Goal: Task Accomplishment & Management: Complete application form

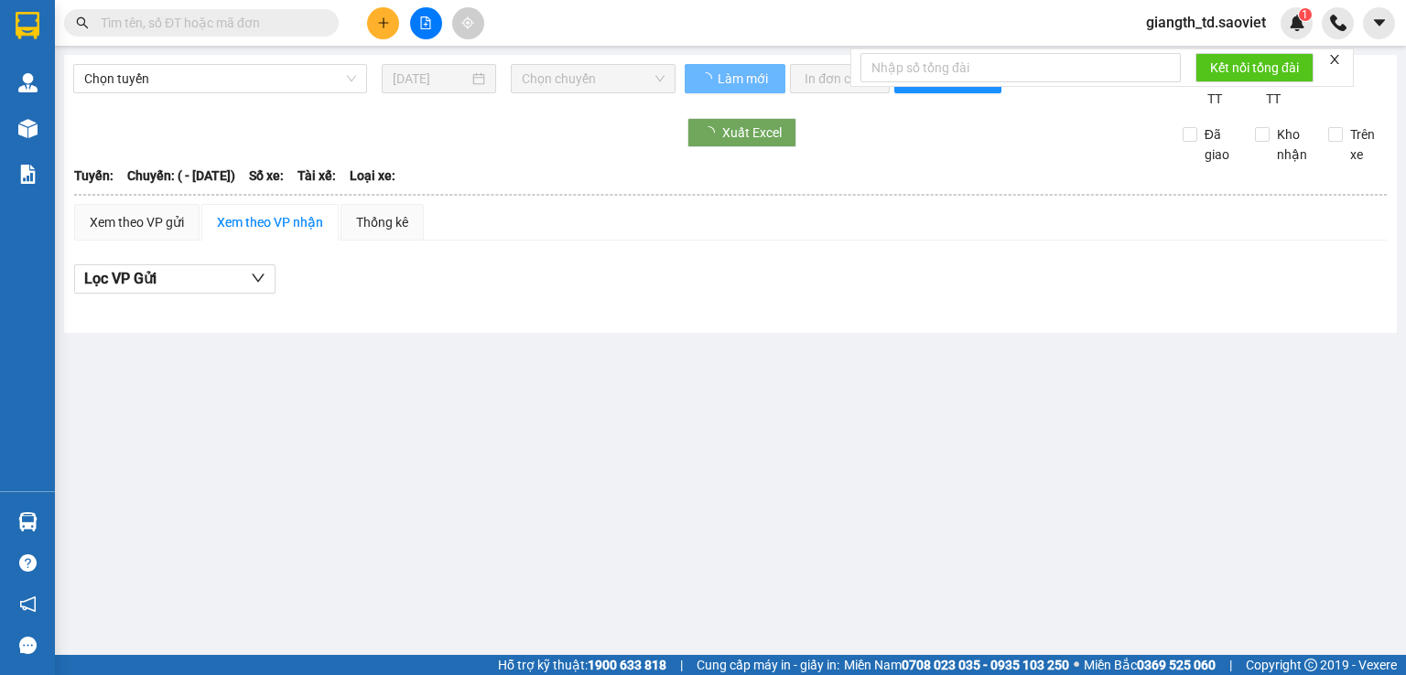
type input "[DATE]"
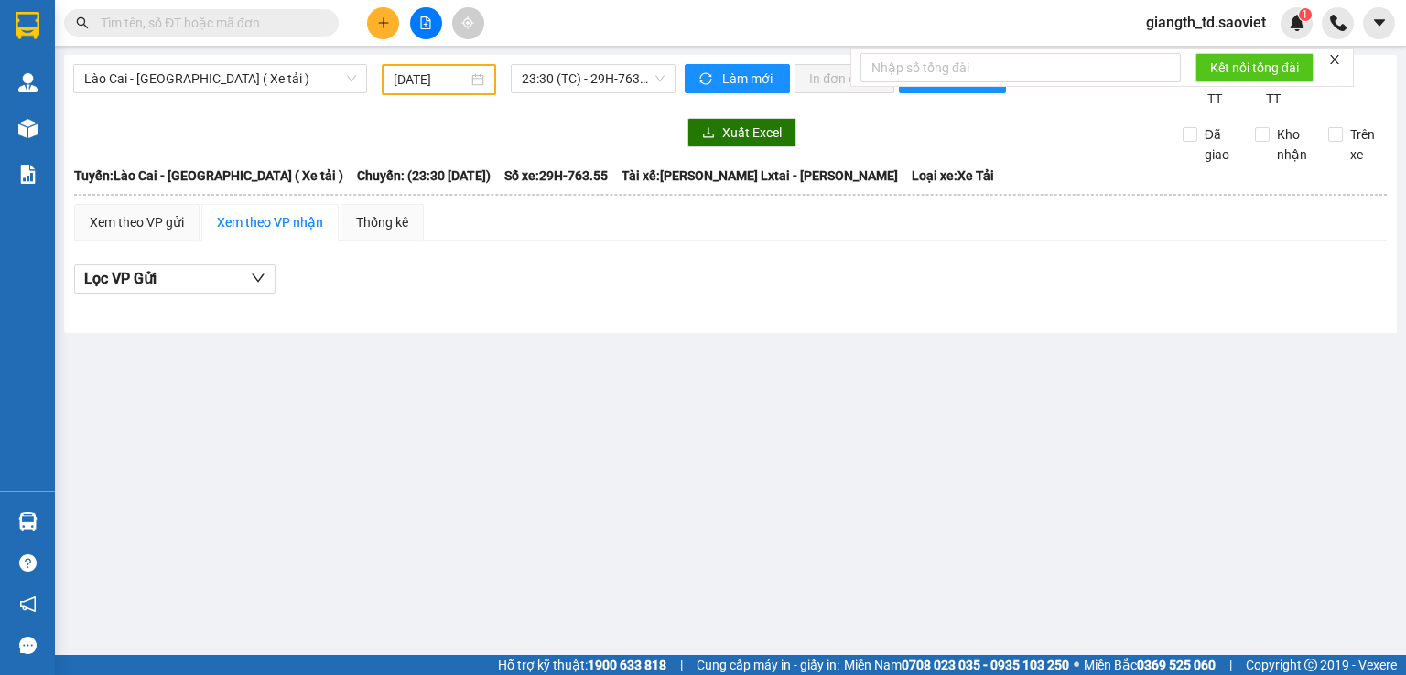
click at [238, 27] on input "text" at bounding box center [209, 23] width 216 height 20
paste input "0865635997Em"
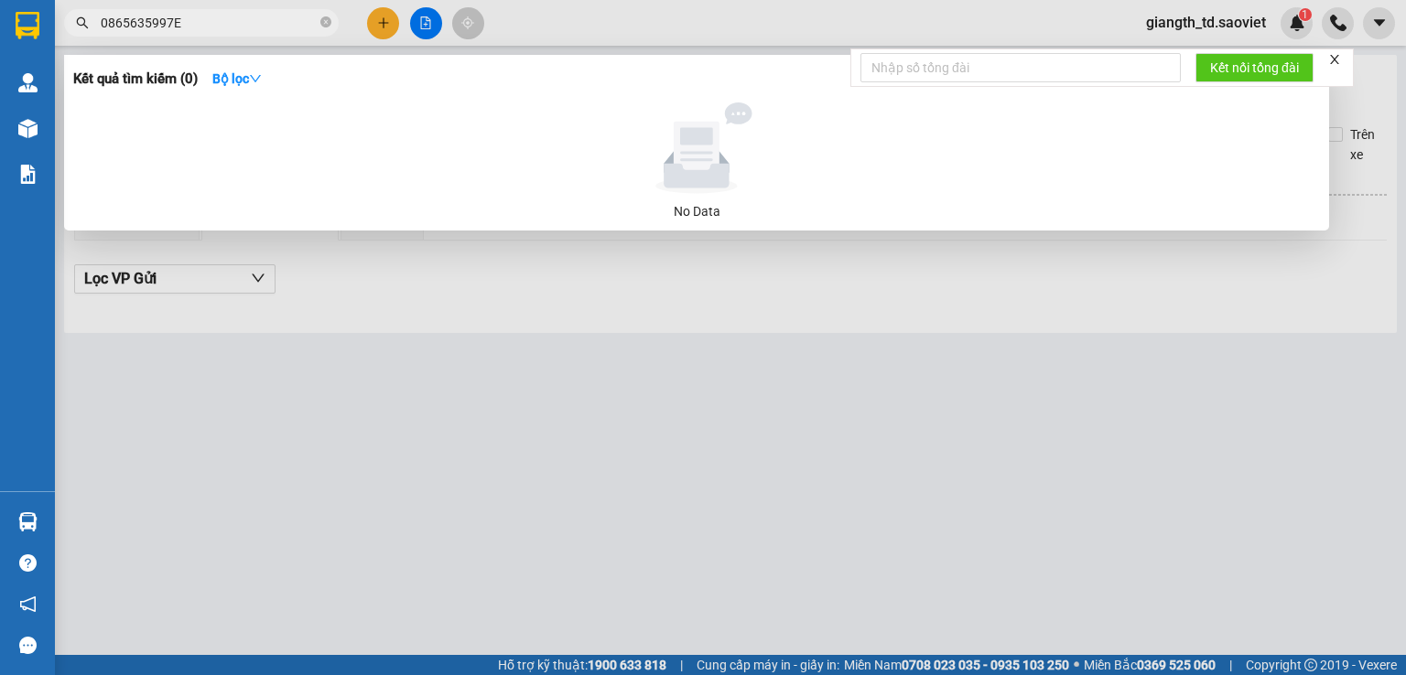
type input "0865635997"
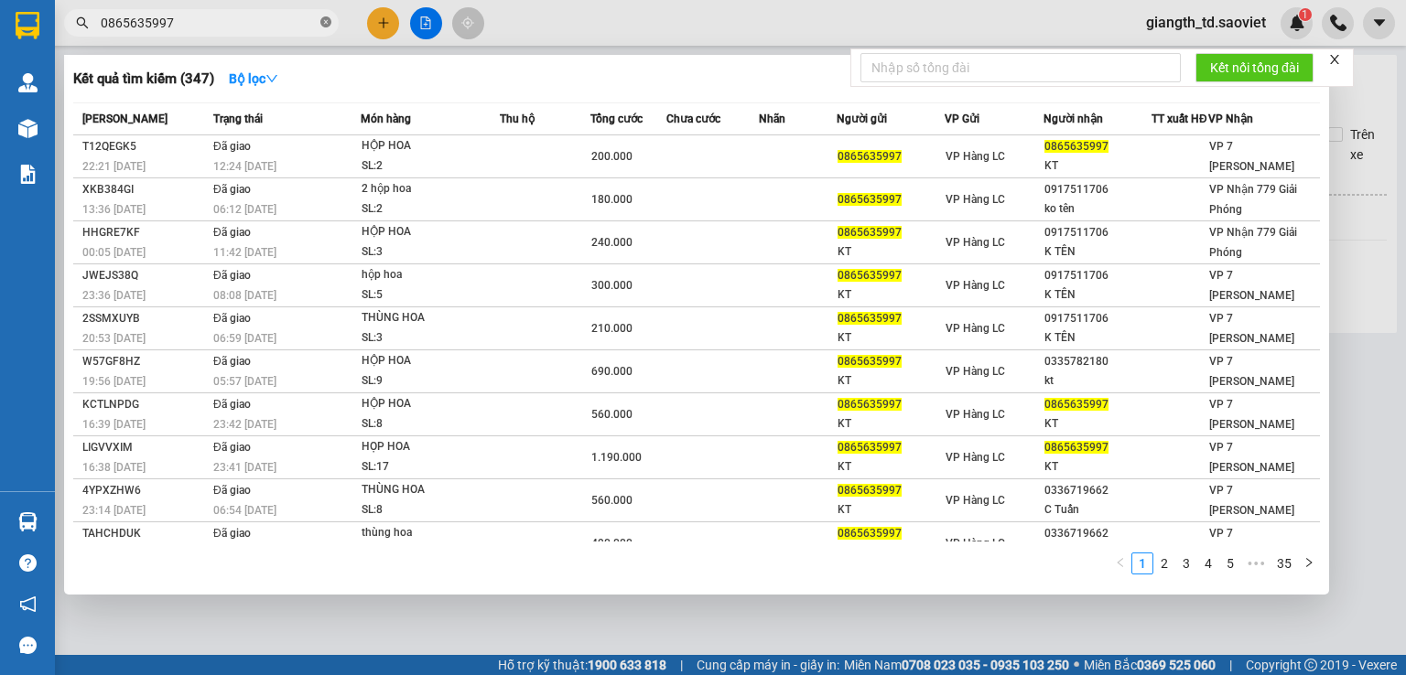
click at [324, 16] on span at bounding box center [325, 23] width 11 height 17
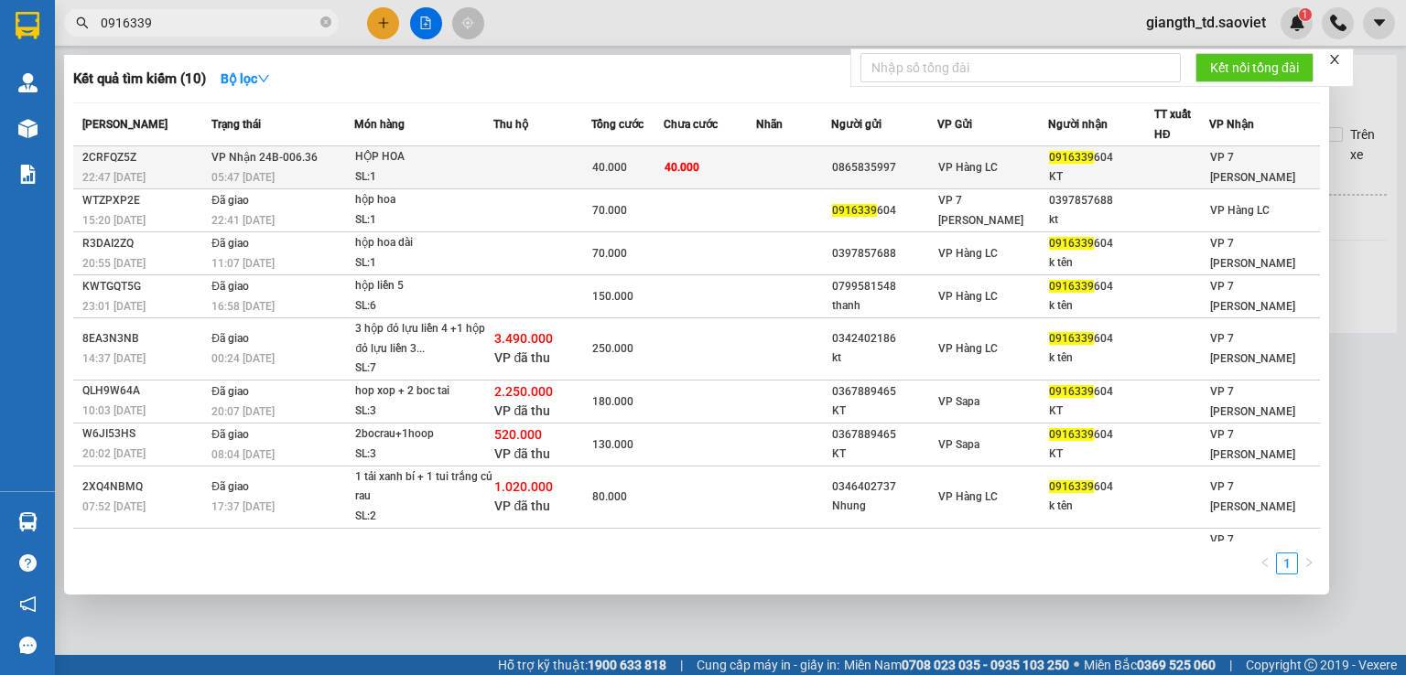
type input "0916339"
click at [333, 156] on td "VP Nhận 24B-006.36 05:47 [DATE]" at bounding box center [280, 167] width 147 height 43
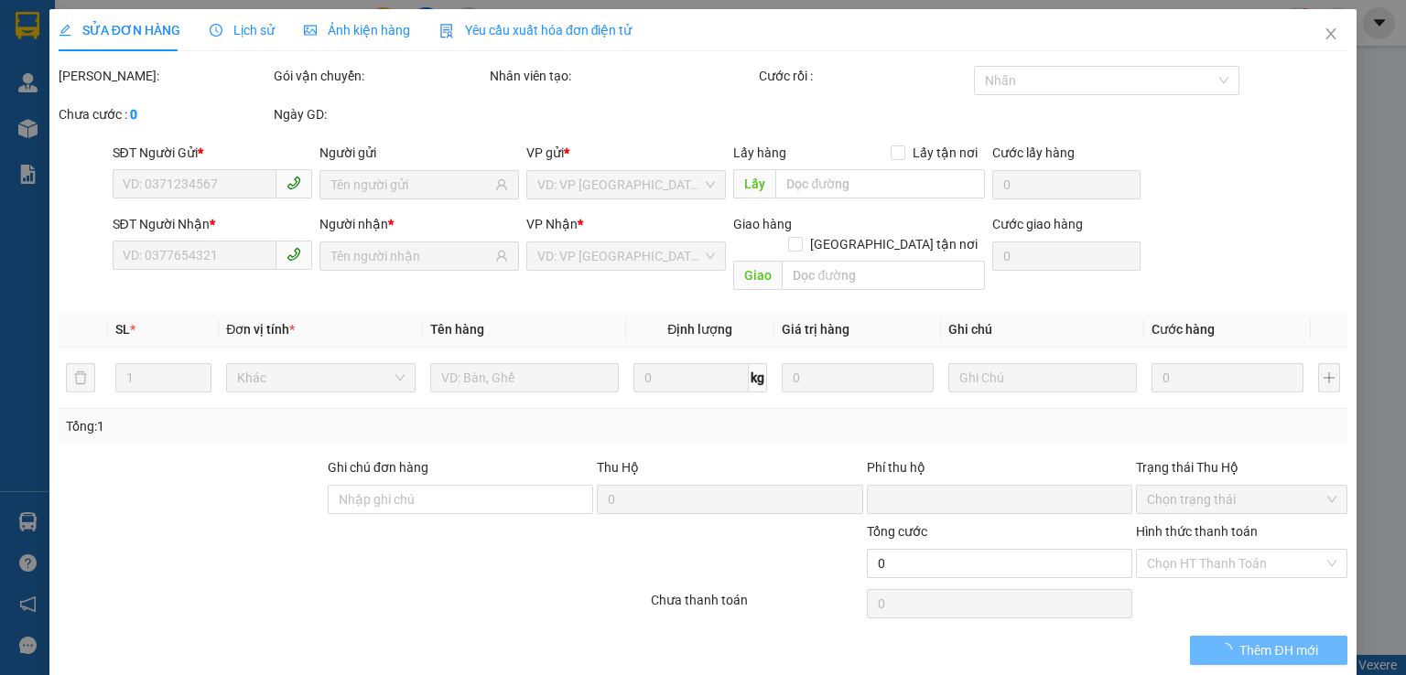
click at [216, 25] on icon "clock-circle" at bounding box center [216, 30] width 13 height 13
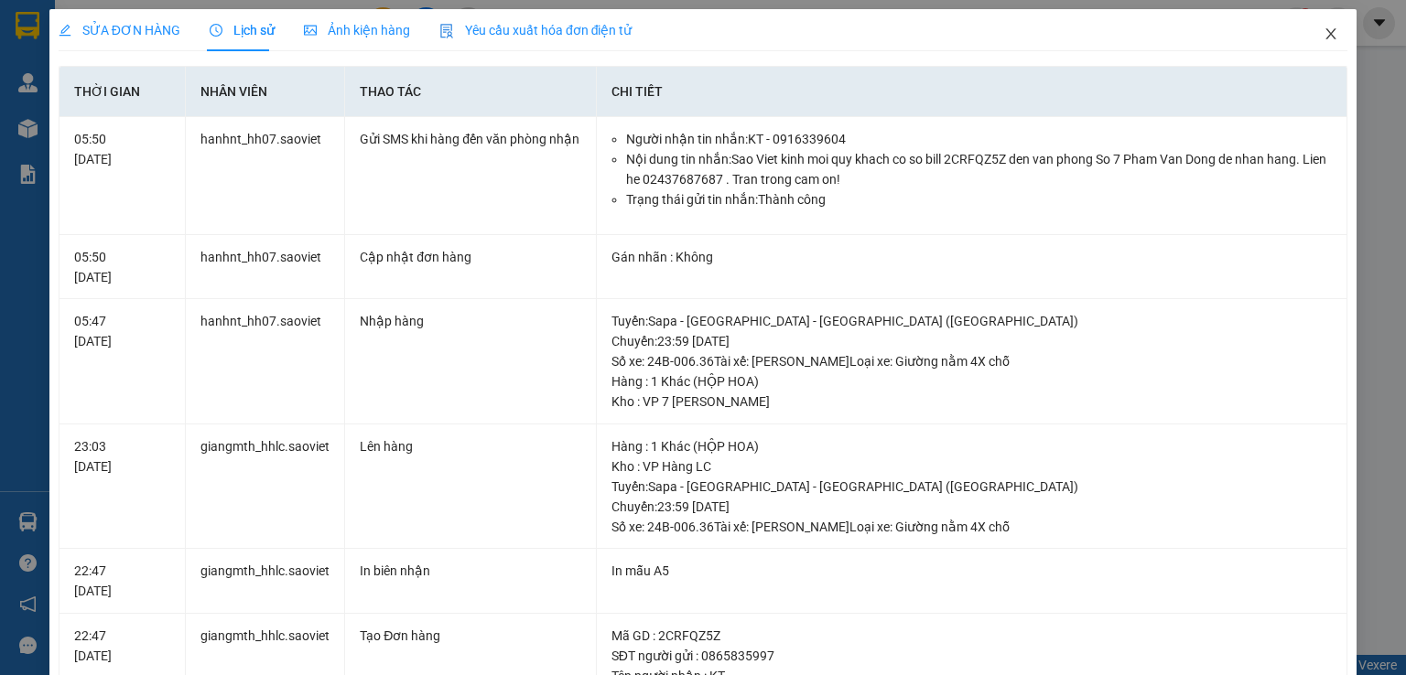
click at [1323, 33] on icon "close" at bounding box center [1330, 34] width 15 height 15
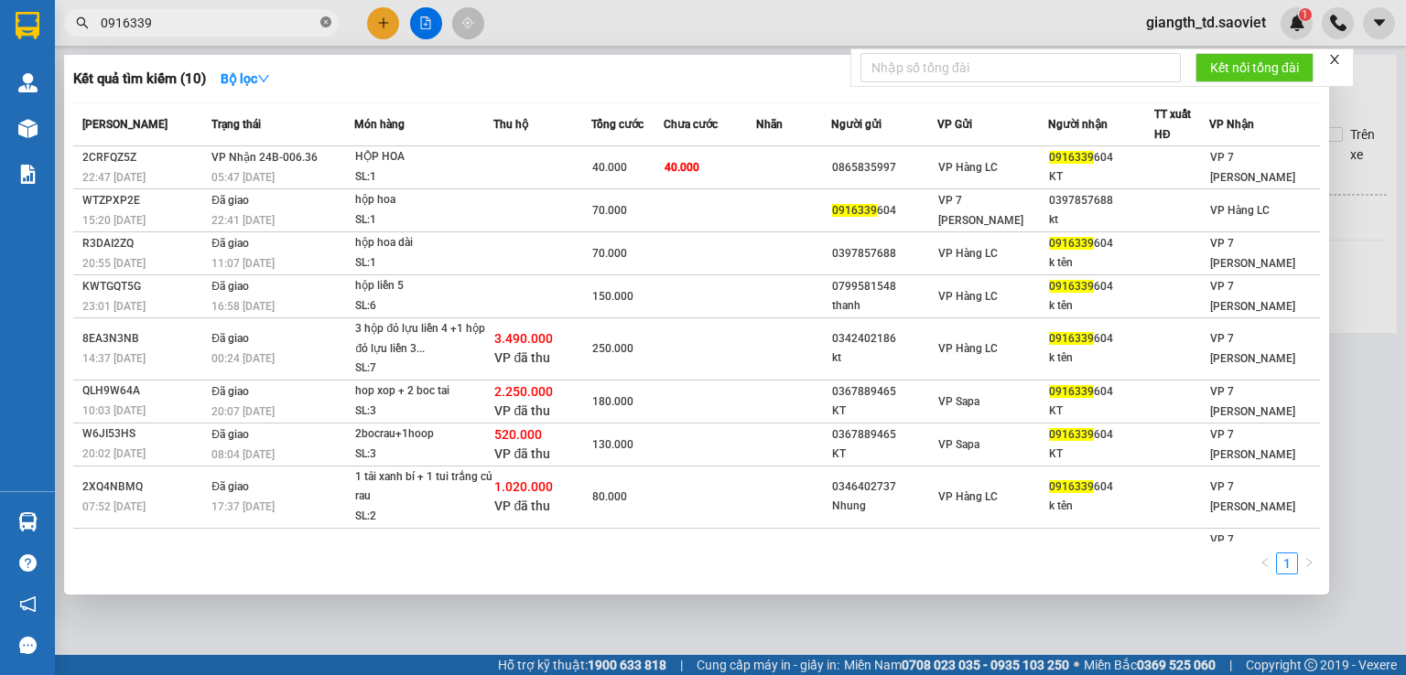
click at [329, 16] on icon "close-circle" at bounding box center [325, 21] width 11 height 11
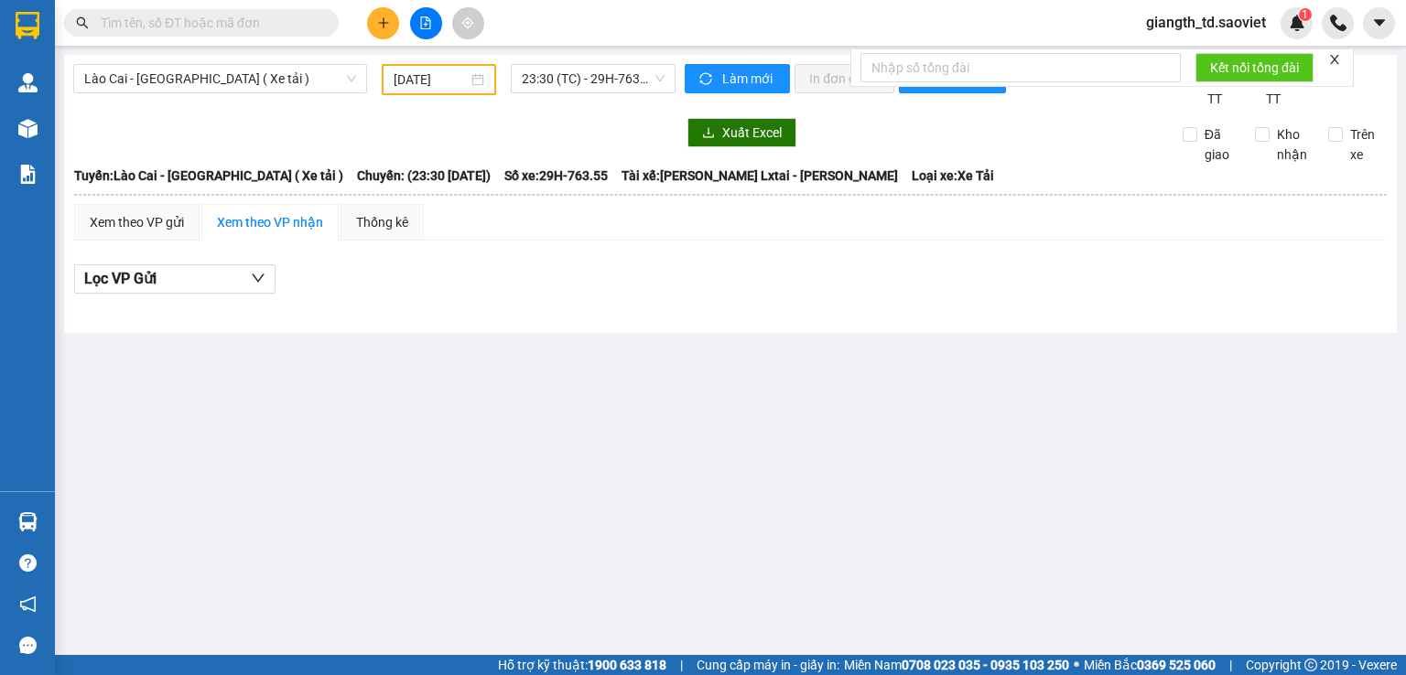
paste input "0838933388"
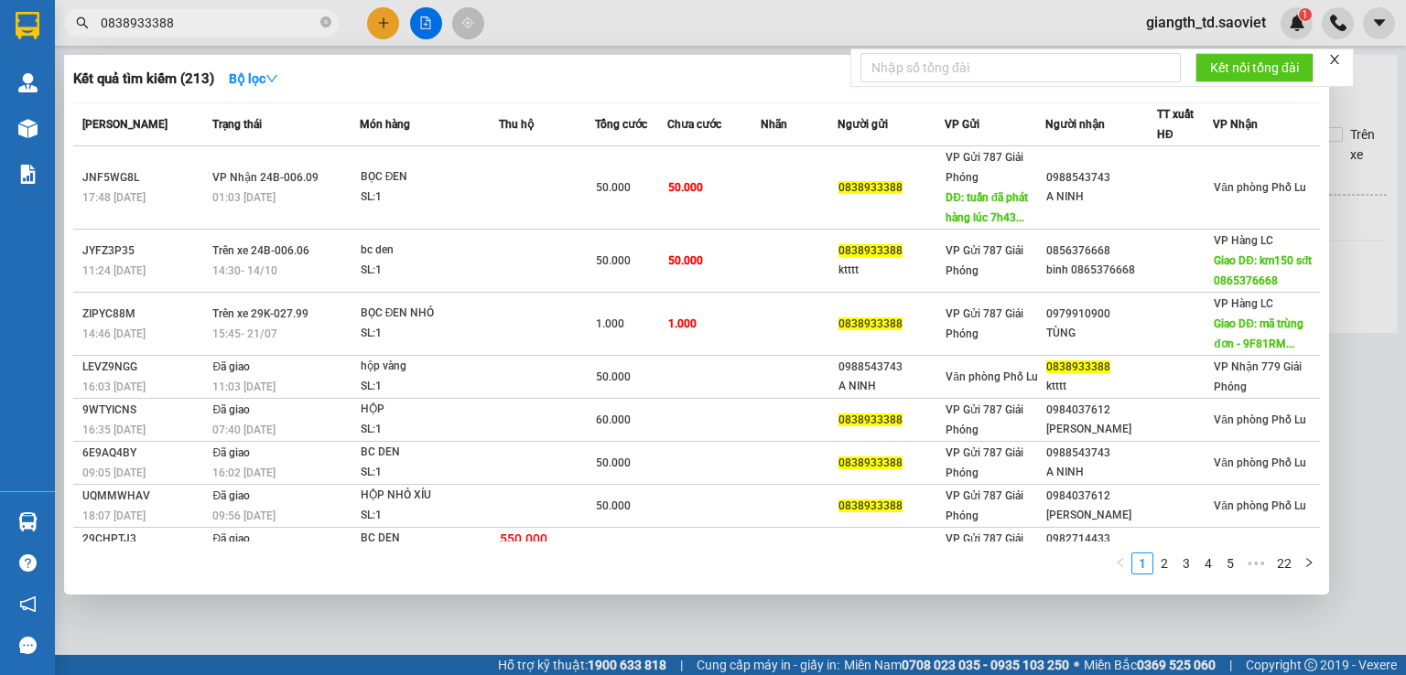
type input "0838933388"
click at [318, 23] on span "0838933388" at bounding box center [201, 22] width 275 height 27
click at [318, 27] on span "0838933388" at bounding box center [201, 22] width 275 height 27
click at [322, 22] on icon "close-circle" at bounding box center [325, 21] width 11 height 11
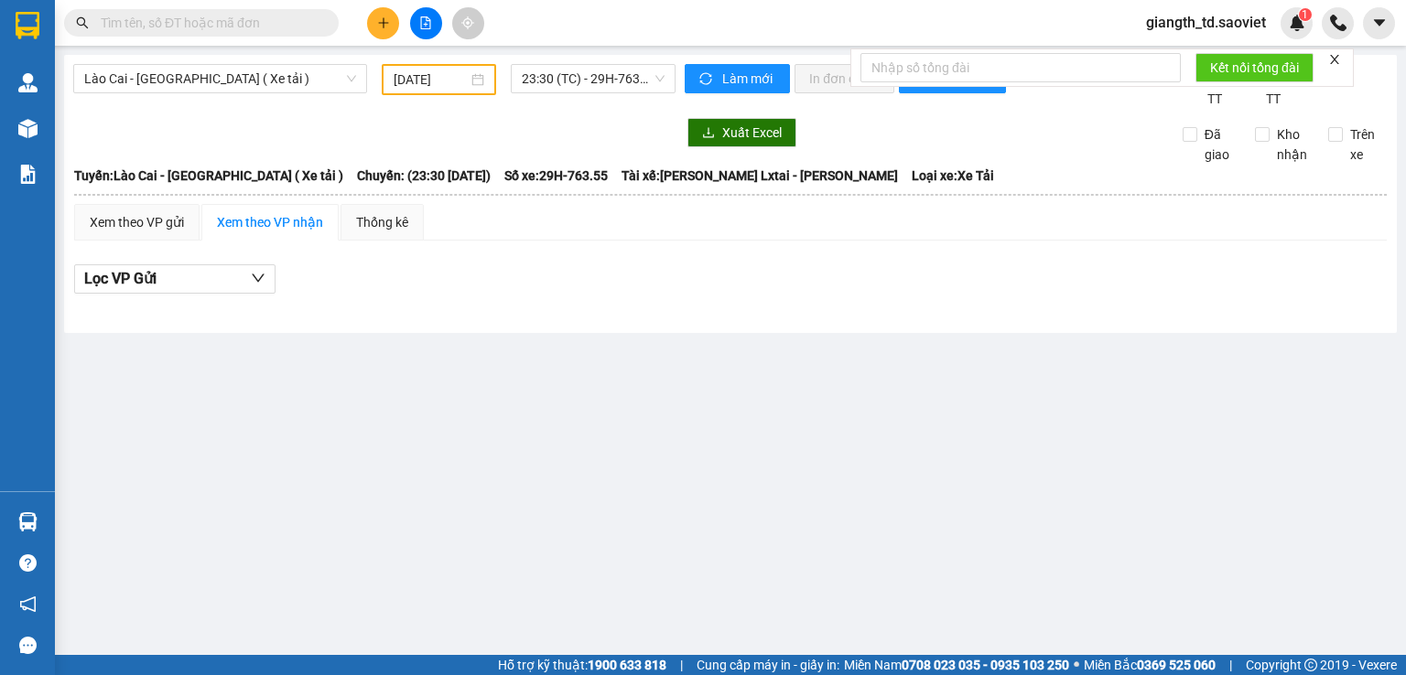
paste input "0344187634Hoàng"
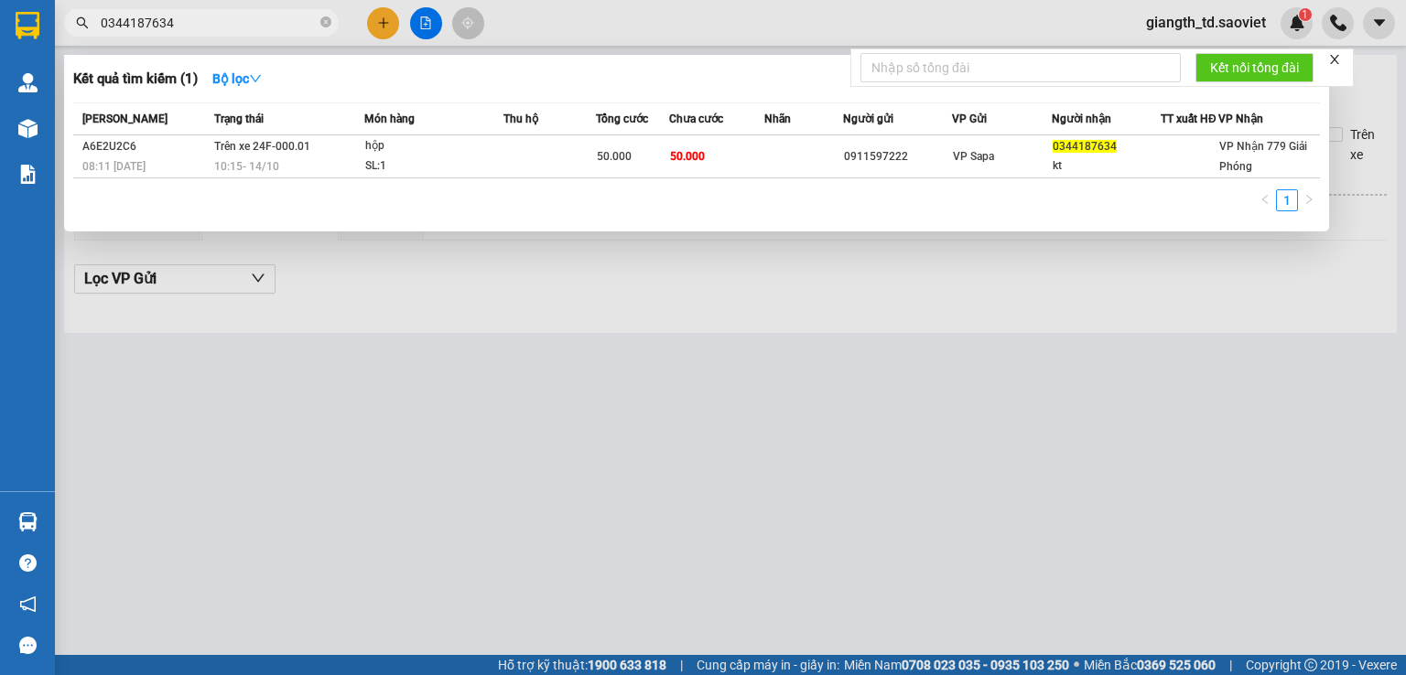
type input "0344187634"
click at [327, 23] on icon "close-circle" at bounding box center [325, 21] width 11 height 11
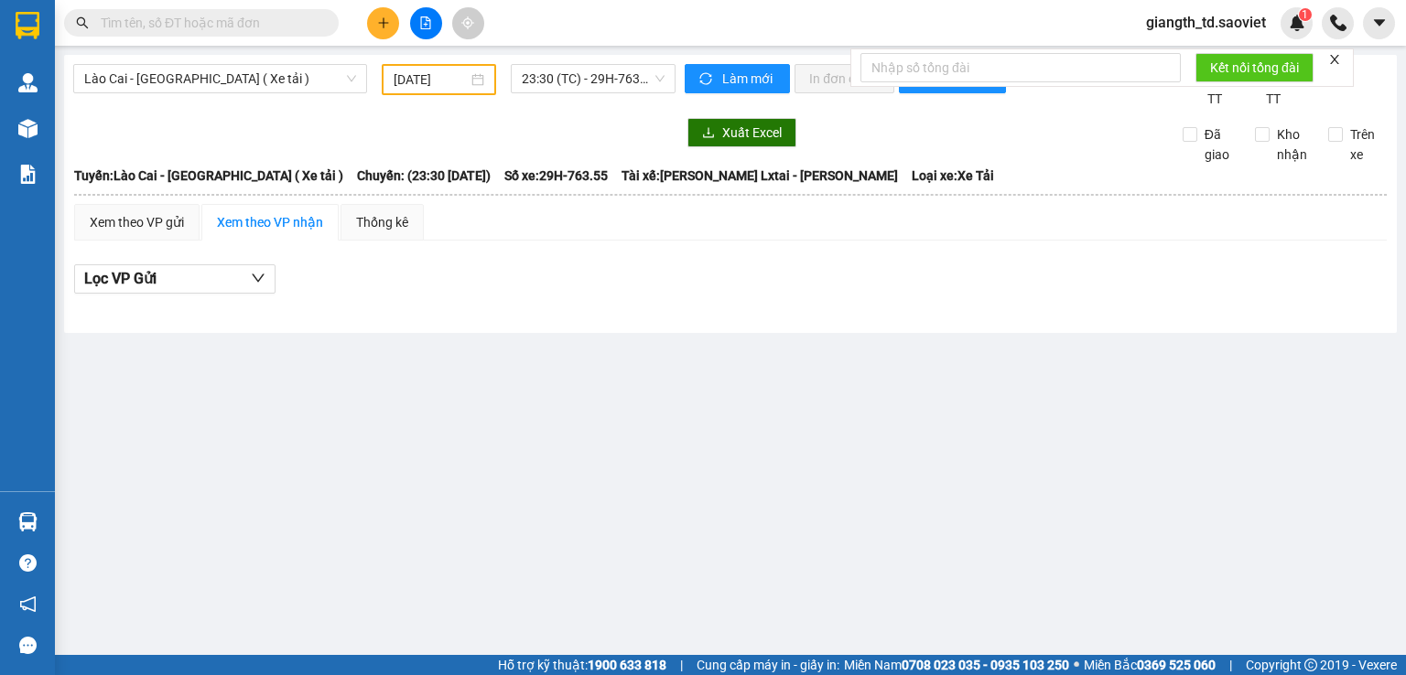
paste input "0975925209"
type input "0975925209"
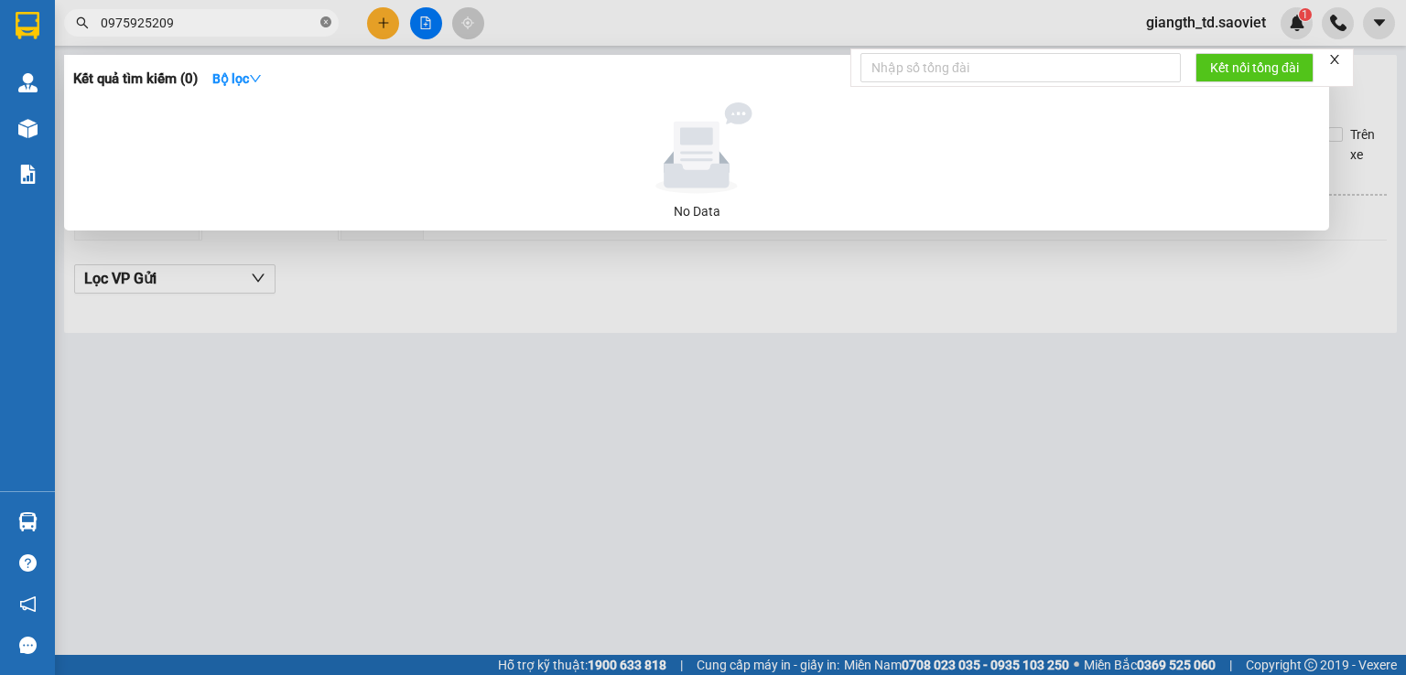
click at [321, 25] on icon "close-circle" at bounding box center [325, 21] width 11 height 11
